Goal: Browse casually

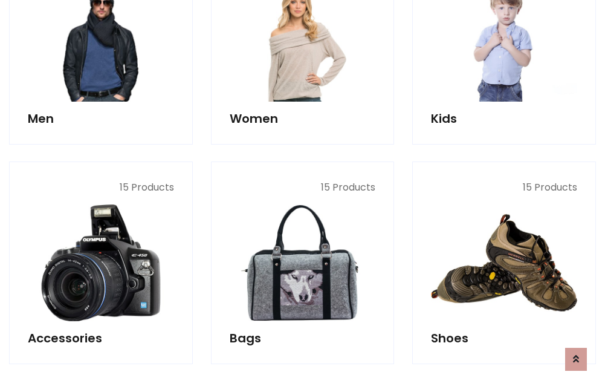
scroll to position [404, 0]
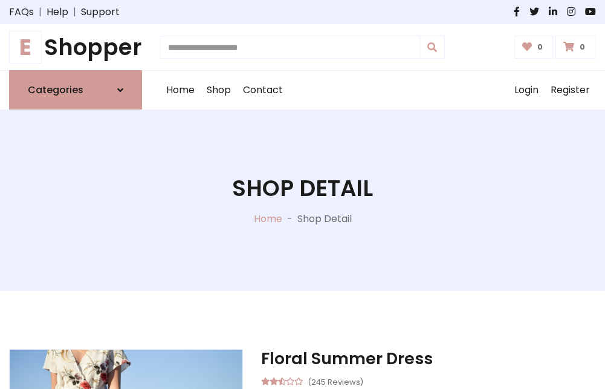
click at [76, 47] on h1 "E Shopper" at bounding box center [75, 47] width 133 height 27
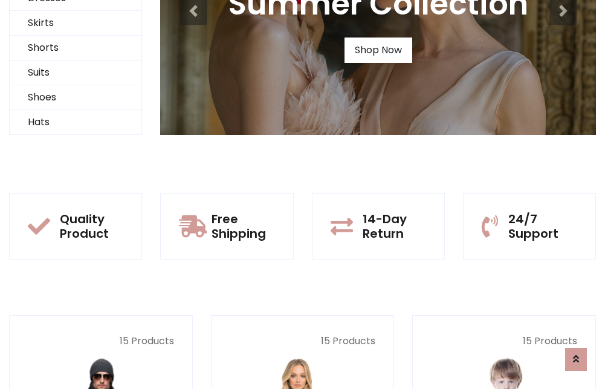
scroll to position [117, 0]
